Goal: Subscribe to service/newsletter

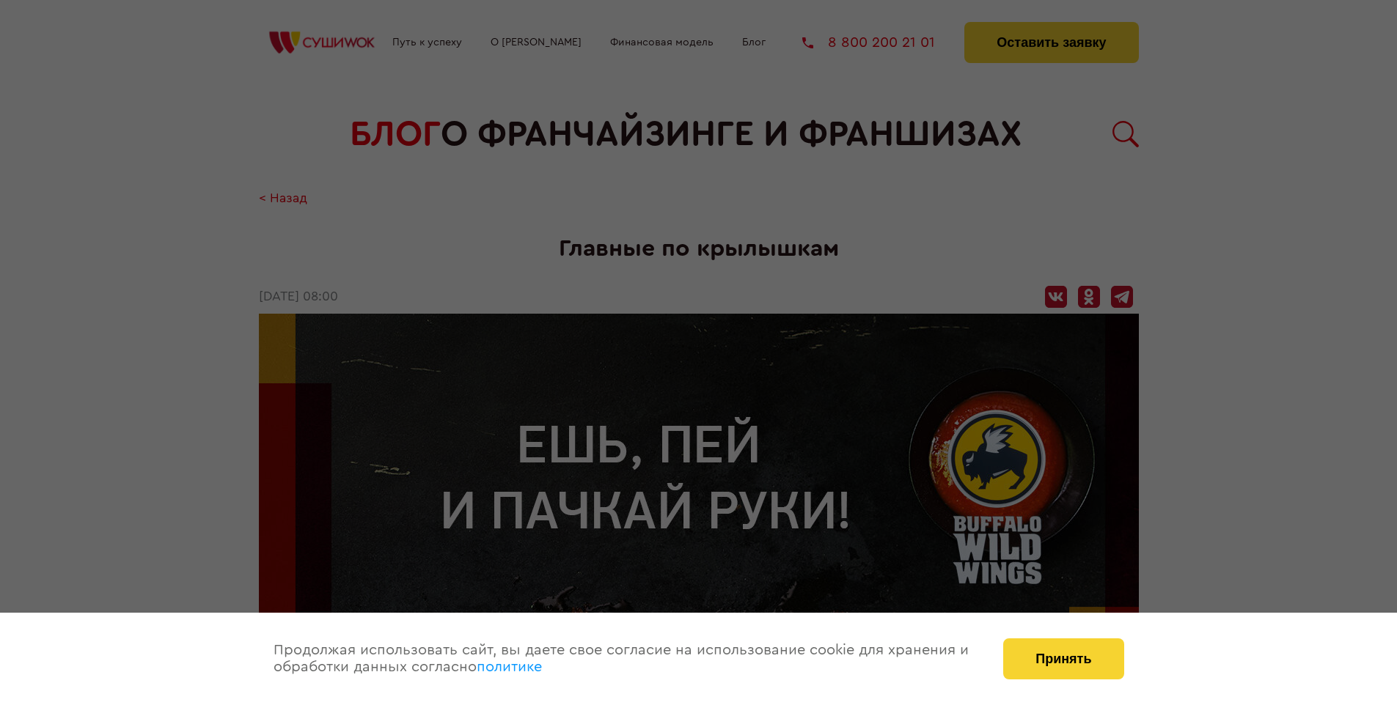
scroll to position [2968, 0]
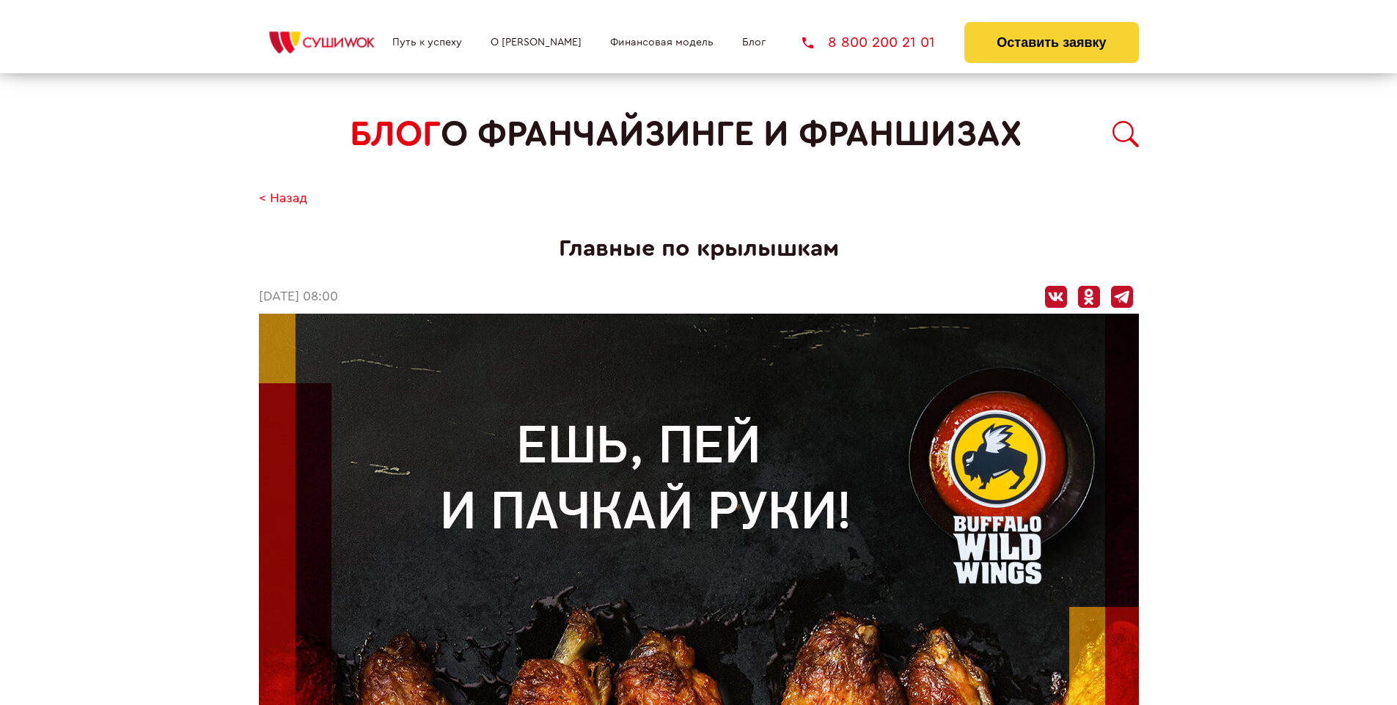
scroll to position [2187, 0]
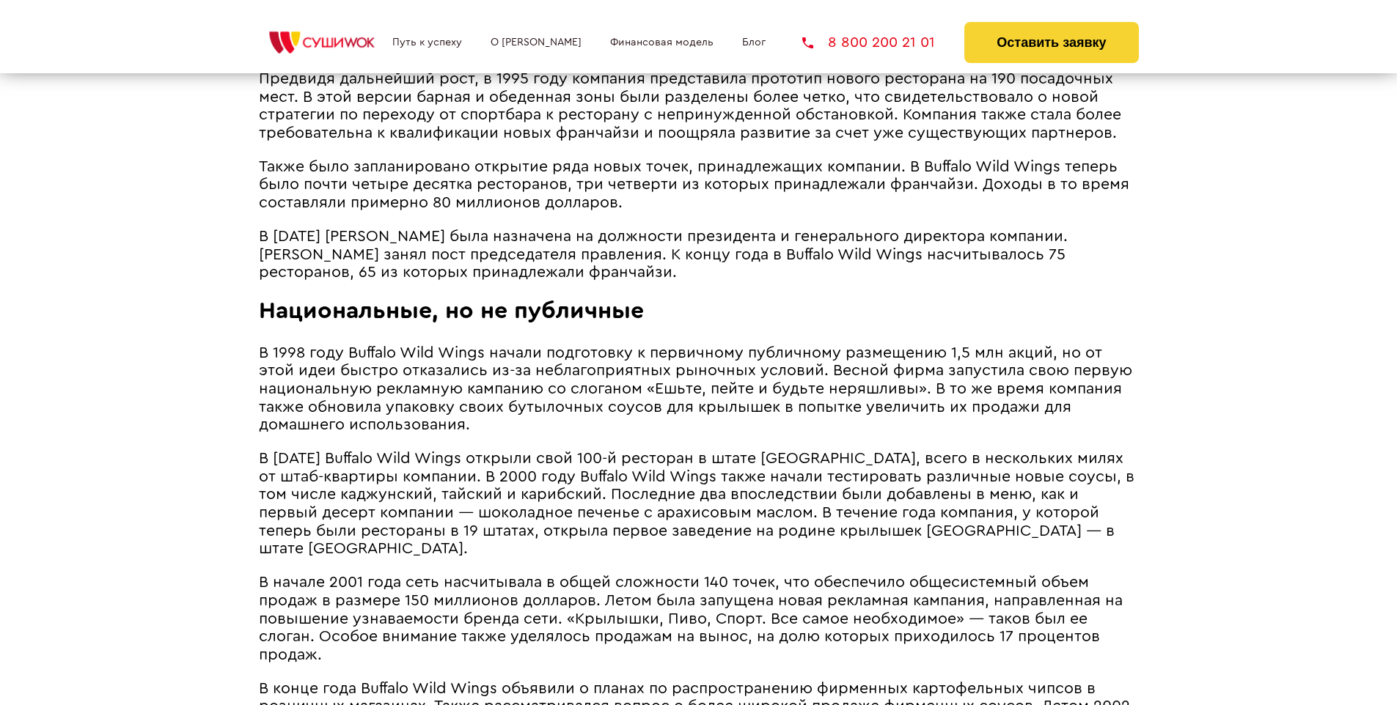
click at [697, 345] on span "В 1998 году Buffalo Wild Wings начали подготовку к первичному публичному размещ…" at bounding box center [695, 388] width 873 height 87
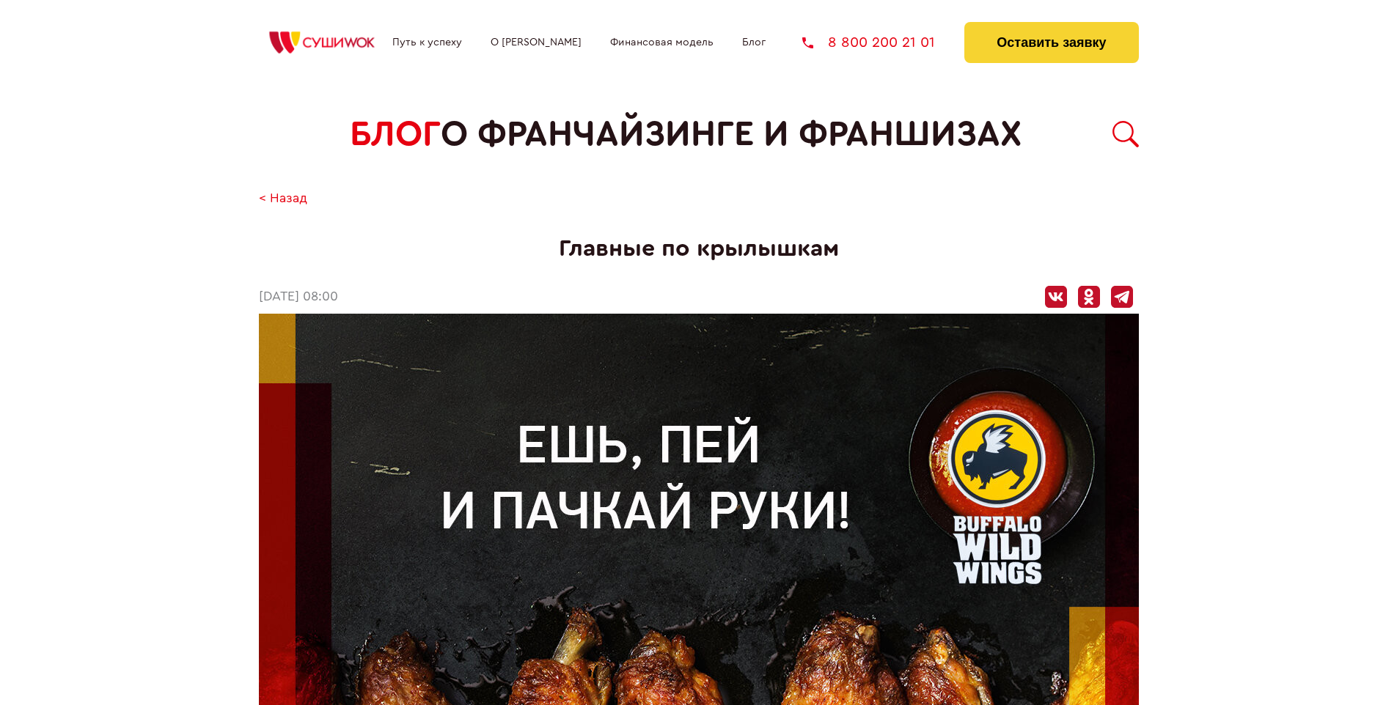
scroll to position [2968, 0]
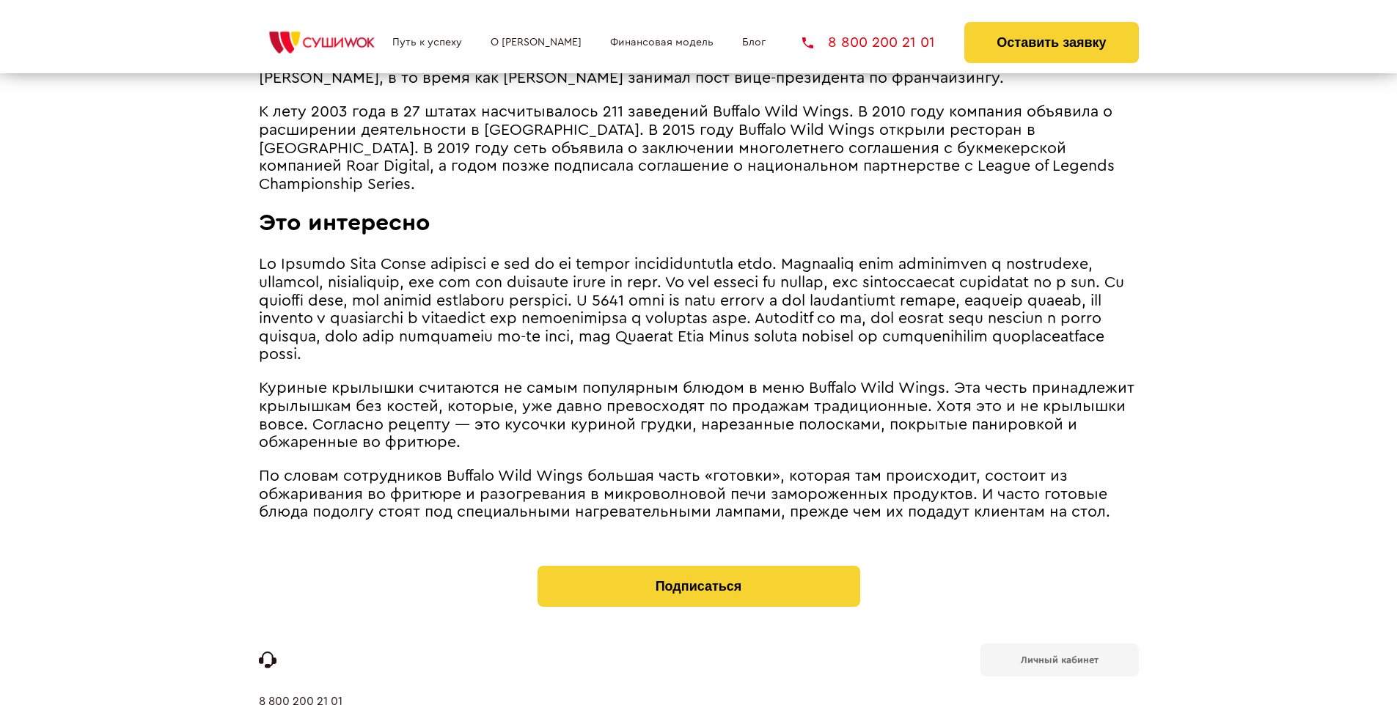
click at [1059, 656] on b "Личный кабинет" at bounding box center [1060, 661] width 78 height 10
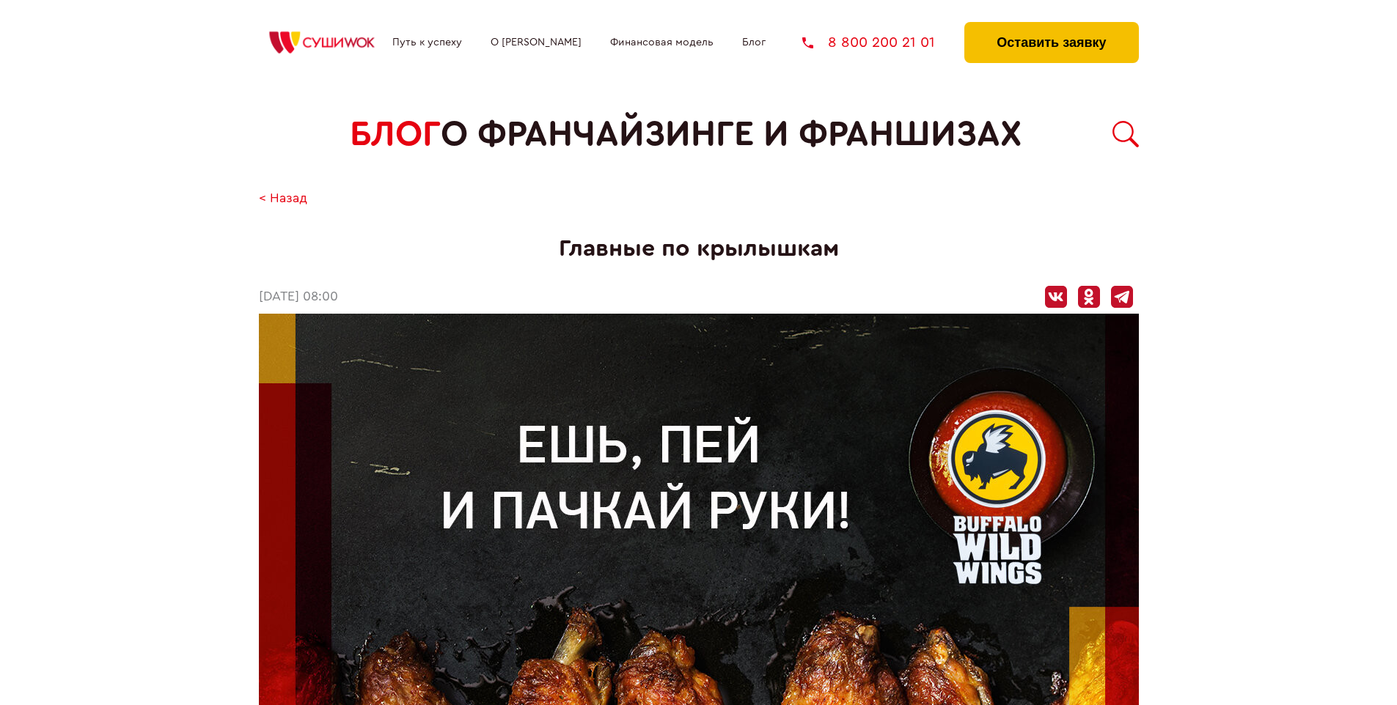
click at [1051, 26] on button "Оставить заявку" at bounding box center [1051, 42] width 174 height 41
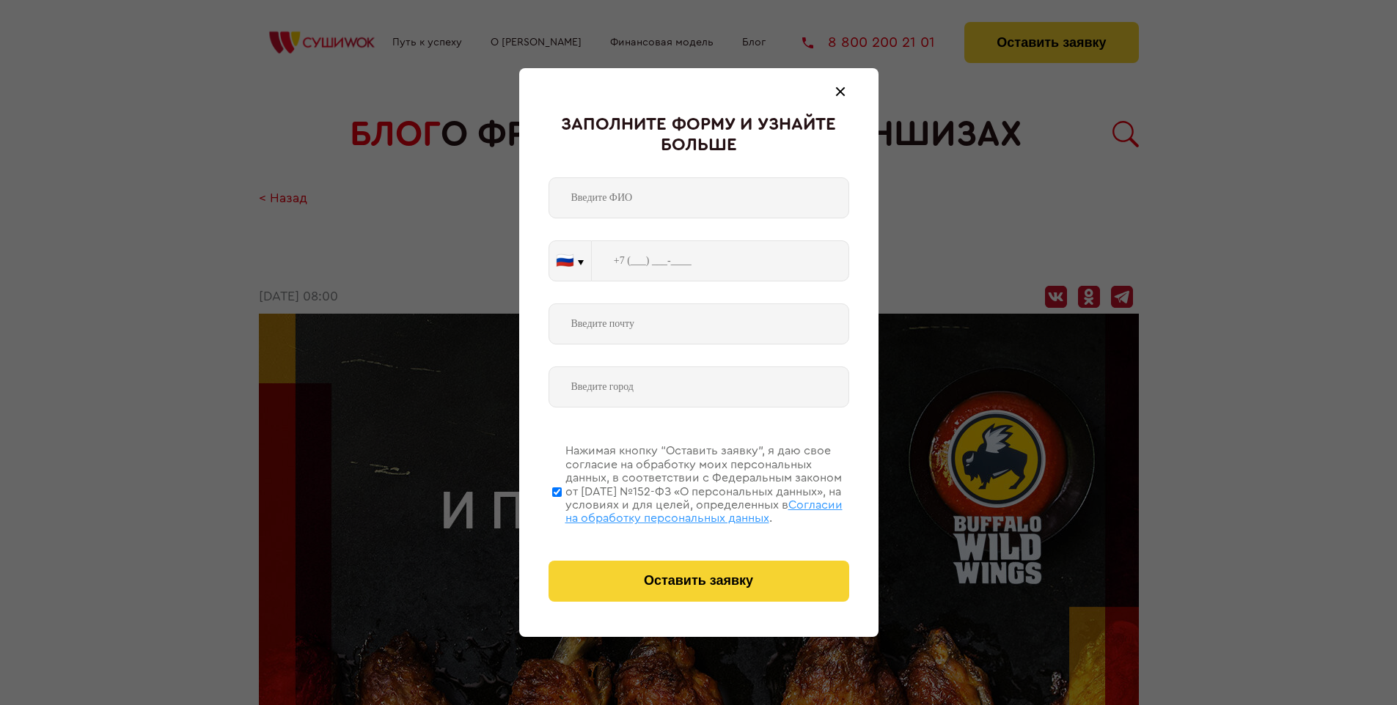
click at [680, 510] on span "Согласии на обработку персональных данных" at bounding box center [703, 511] width 277 height 25
click at [562, 510] on input "Нажимая кнопку “Оставить заявку”, я даю свое согласие на обработку моих персона…" at bounding box center [557, 491] width 10 height 117
checkbox input "false"
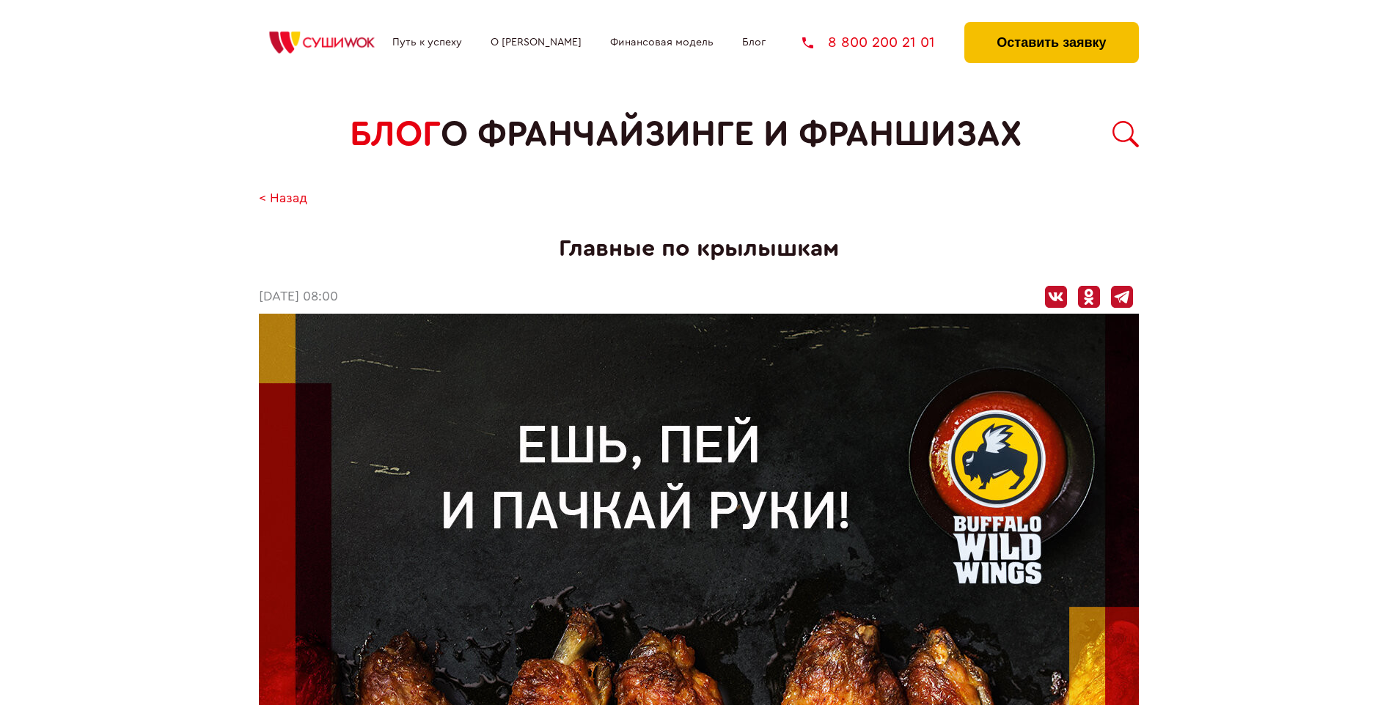
click at [1051, 26] on button "Оставить заявку" at bounding box center [1051, 42] width 174 height 41
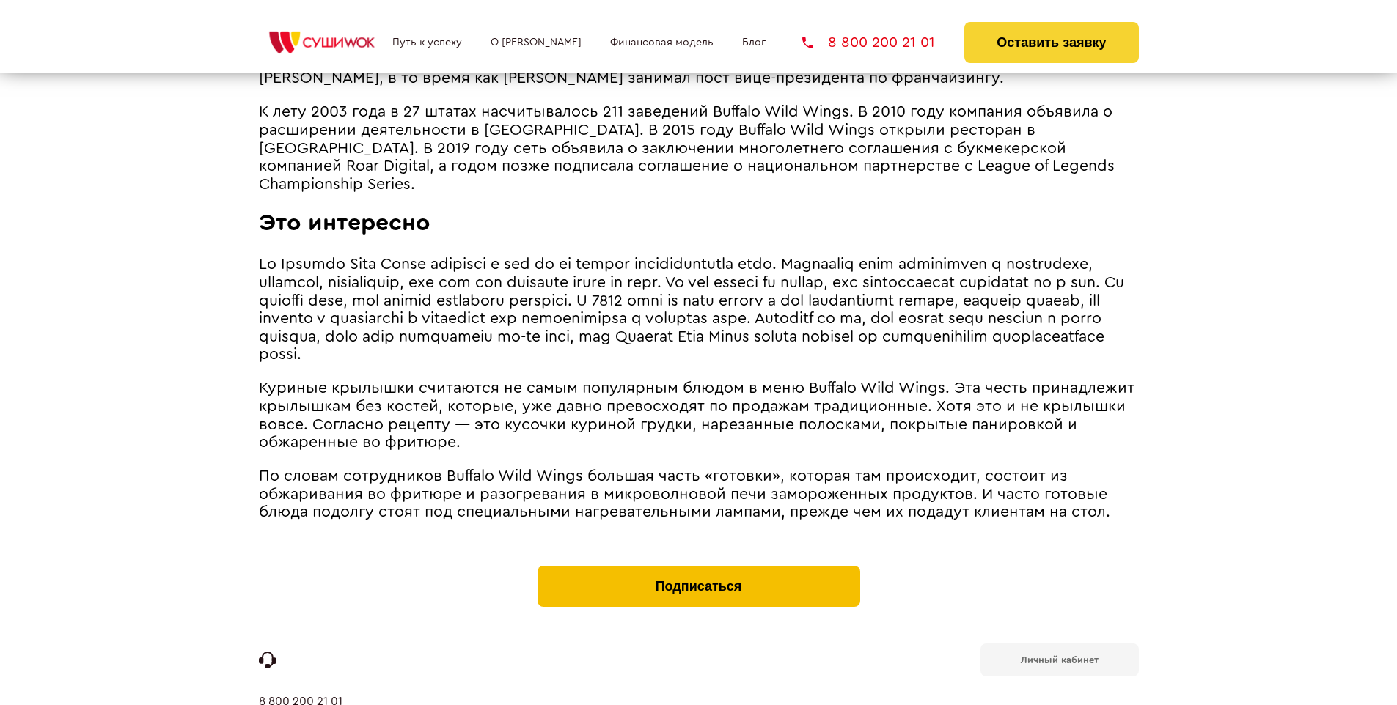
click at [698, 566] on button "Подписаться" at bounding box center [698, 586] width 323 height 41
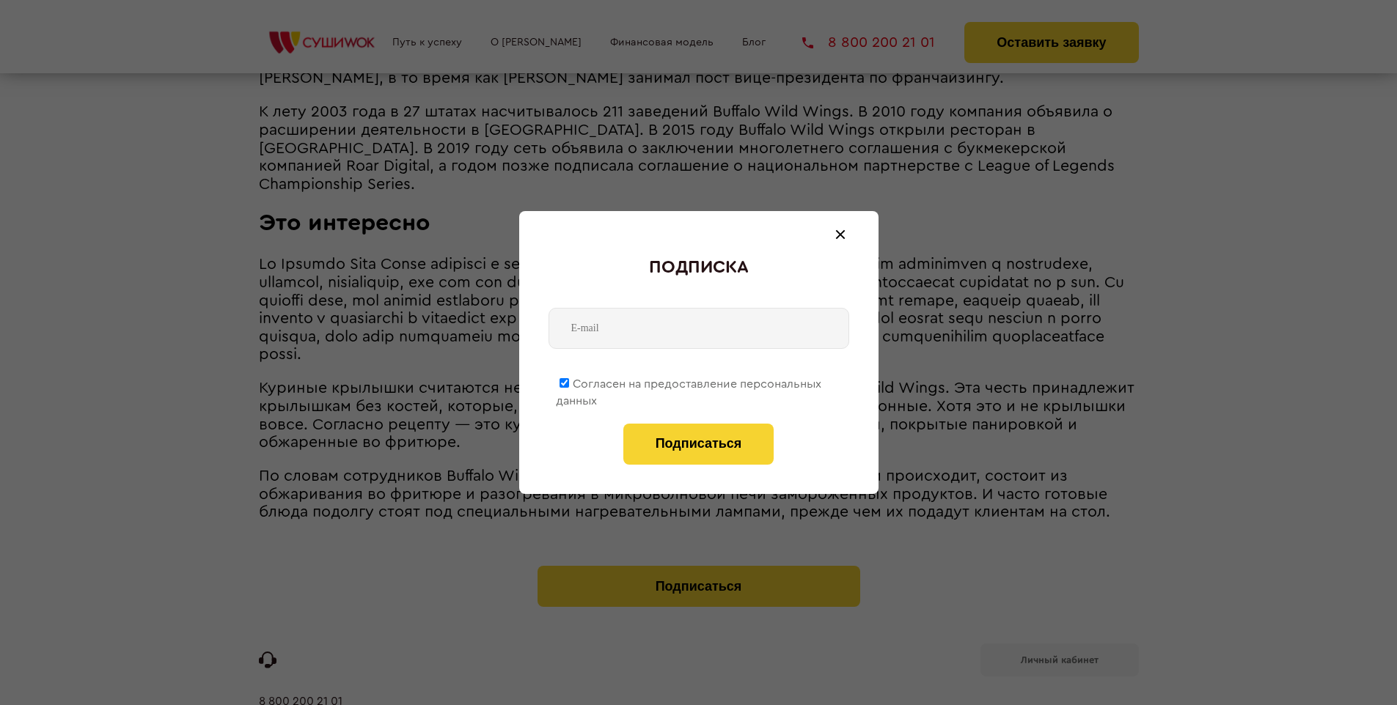
click at [689, 381] on span "Согласен на предоставление персональных данных" at bounding box center [688, 392] width 265 height 29
click at [569, 381] on input "Согласен на предоставление персональных данных" at bounding box center [564, 383] width 10 height 10
checkbox input "false"
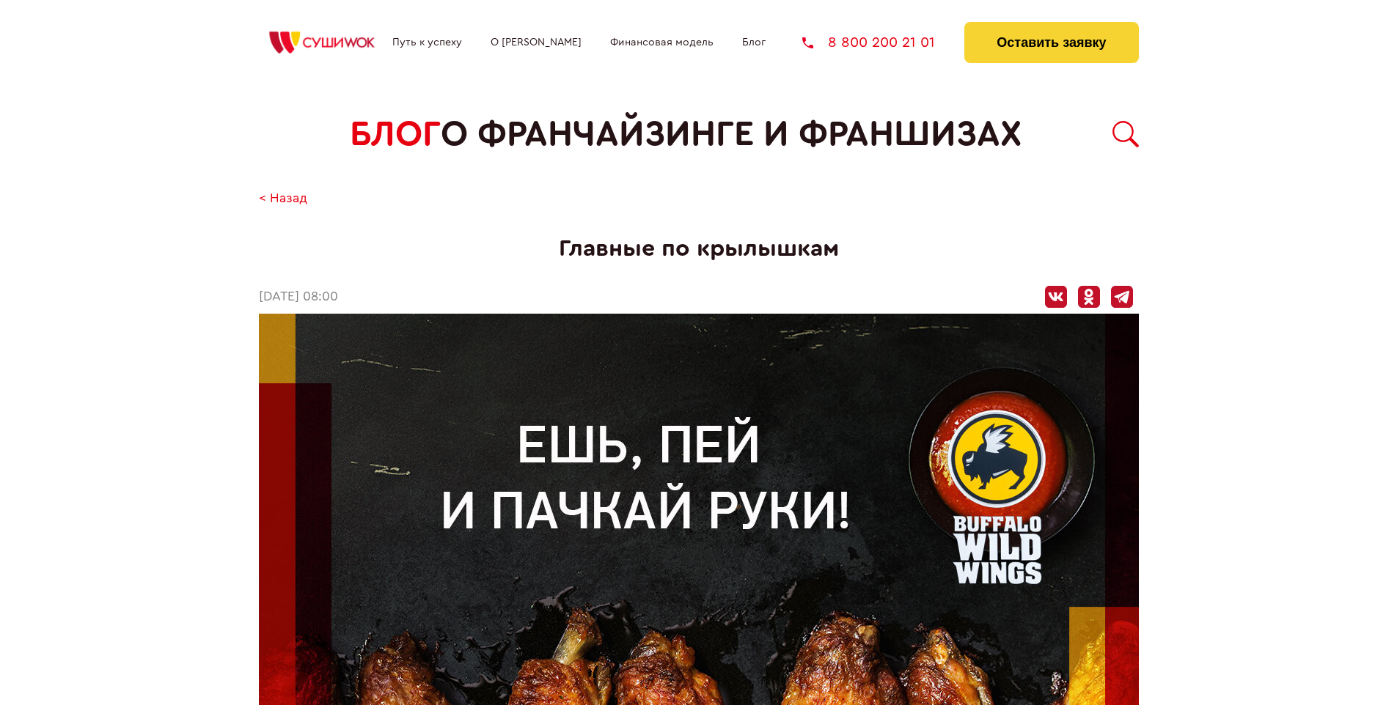
scroll to position [2968, 0]
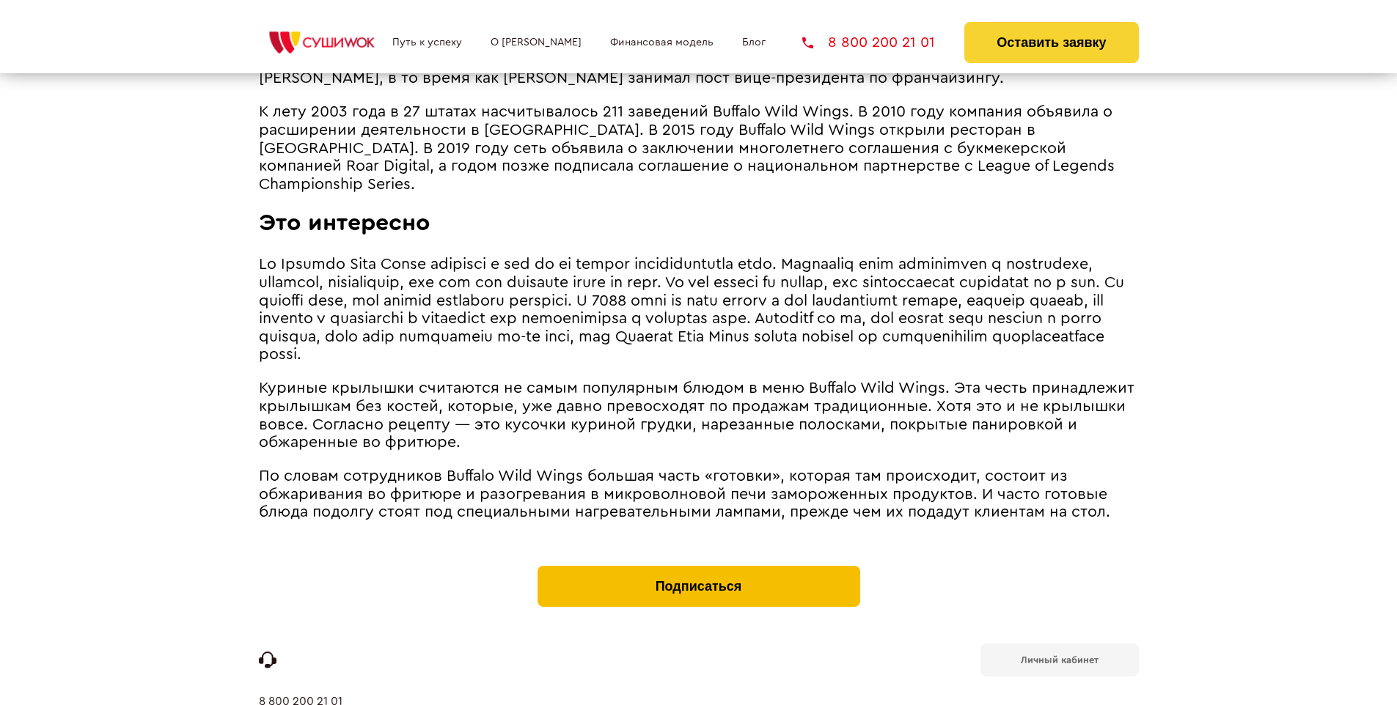
click at [698, 566] on button "Подписаться" at bounding box center [698, 586] width 323 height 41
